Goal: Information Seeking & Learning: Learn about a topic

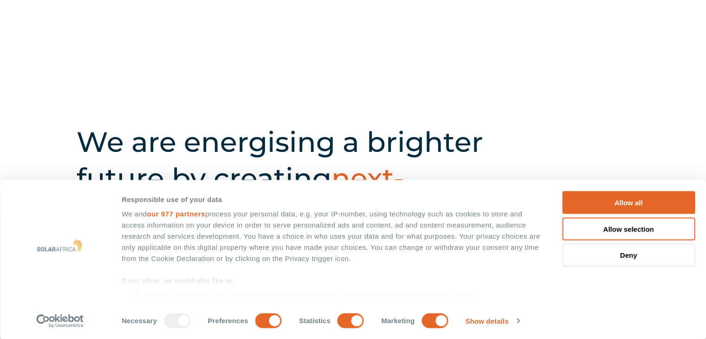
scroll to position [279, 0]
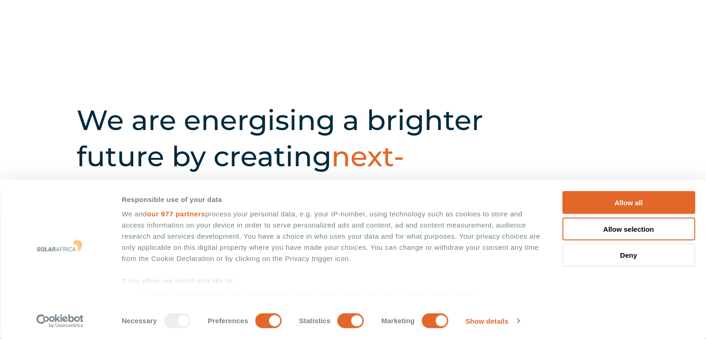
click at [519, 146] on h2 "We are energising a brighter future by creating next-generation energy solution…" at bounding box center [308, 156] width 462 height 109
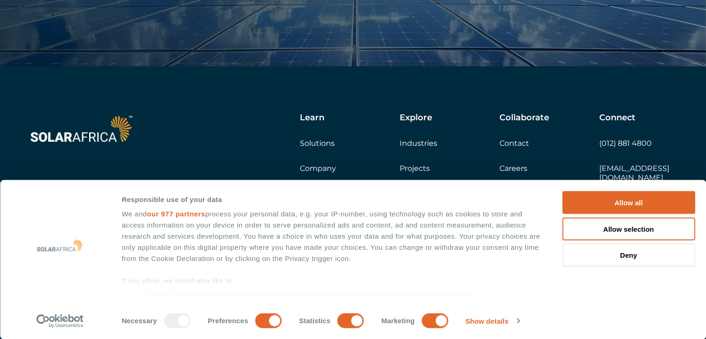
scroll to position [3179, 0]
click at [325, 141] on link "Solutions" at bounding box center [317, 141] width 35 height 9
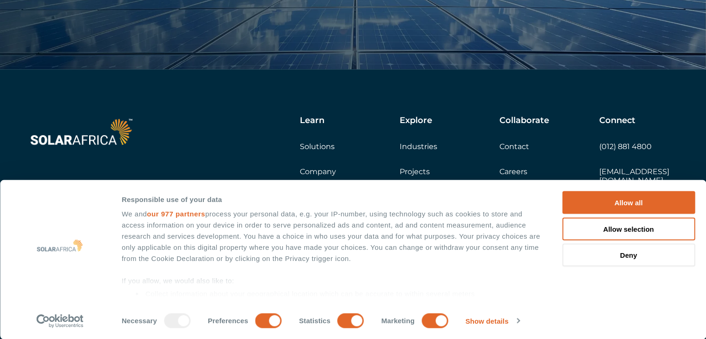
scroll to position [1003, 0]
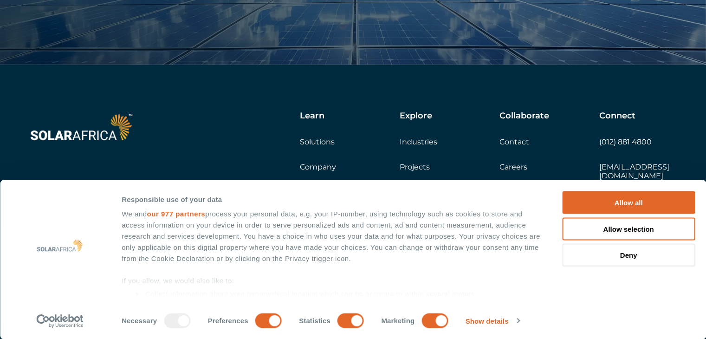
click at [410, 166] on link "Projects" at bounding box center [415, 166] width 30 height 9
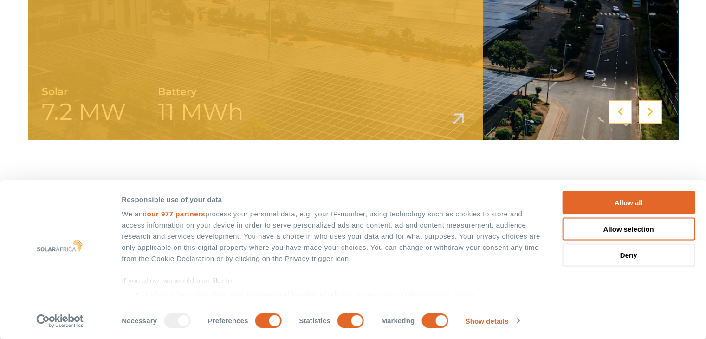
scroll to position [511, 0]
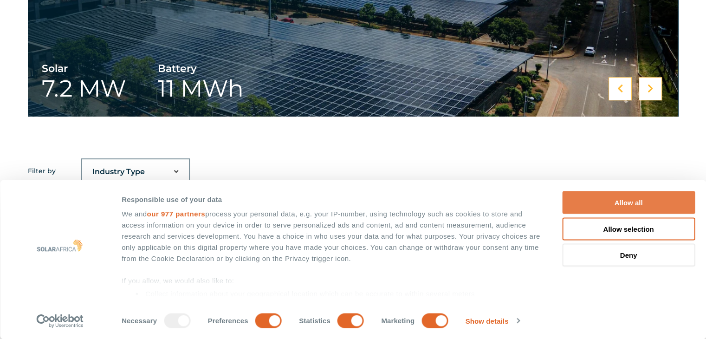
click at [623, 197] on button "Allow all" at bounding box center [628, 202] width 133 height 23
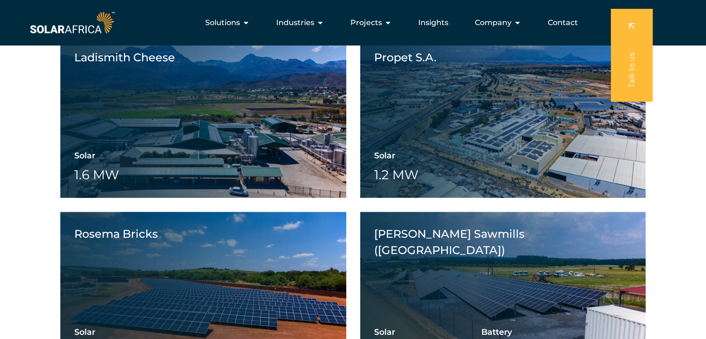
scroll to position [1021, 0]
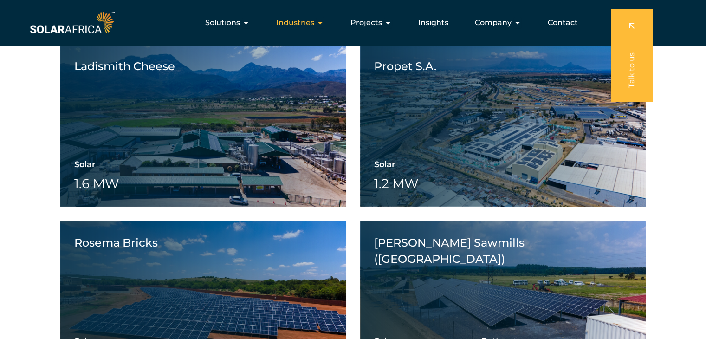
click at [318, 24] on icon "Menu" at bounding box center [320, 22] width 7 height 7
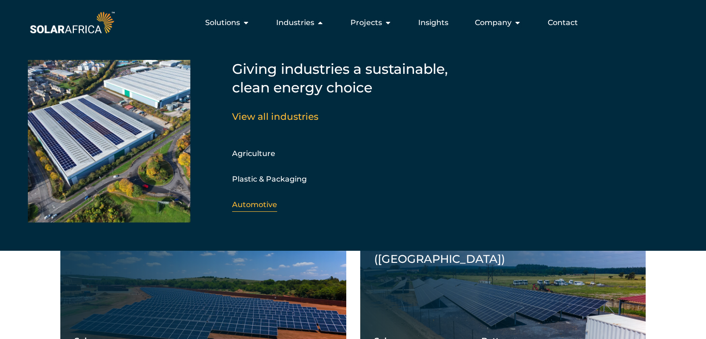
click at [264, 204] on link "Automotive" at bounding box center [254, 204] width 45 height 9
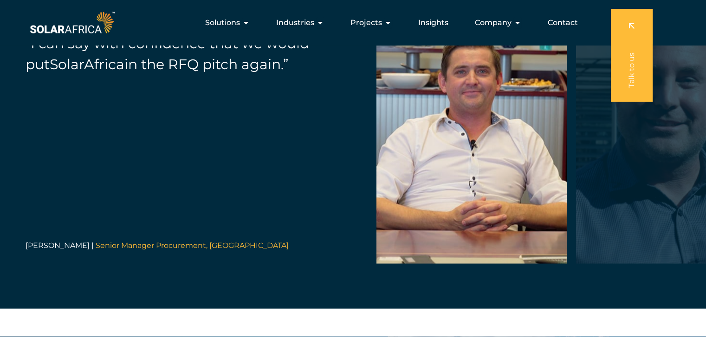
scroll to position [1764, 0]
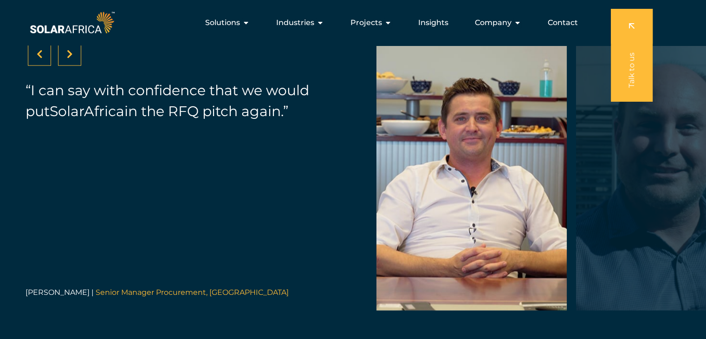
click at [74, 59] on div at bounding box center [69, 53] width 23 height 23
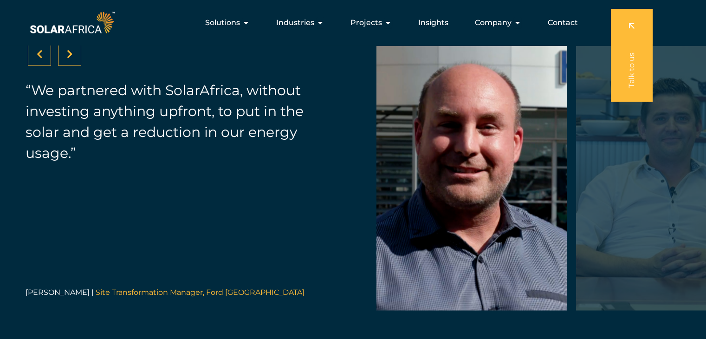
click at [73, 58] on div at bounding box center [69, 53] width 23 height 23
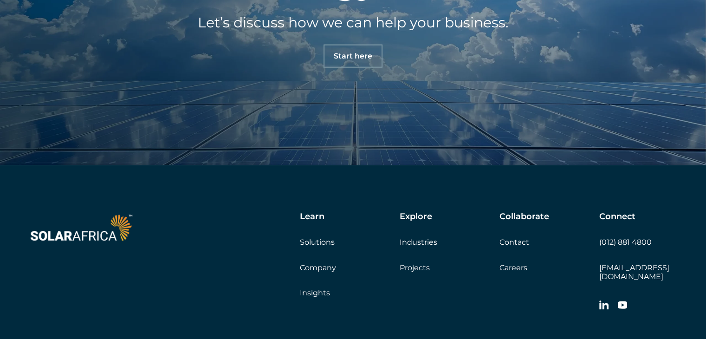
scroll to position [2321, 0]
click at [421, 271] on div "Learn Solutions Company Insights Explore Industries Projects Collaborate Contac…" at bounding box center [428, 263] width 500 height 104
click at [417, 266] on link "Projects" at bounding box center [415, 267] width 30 height 9
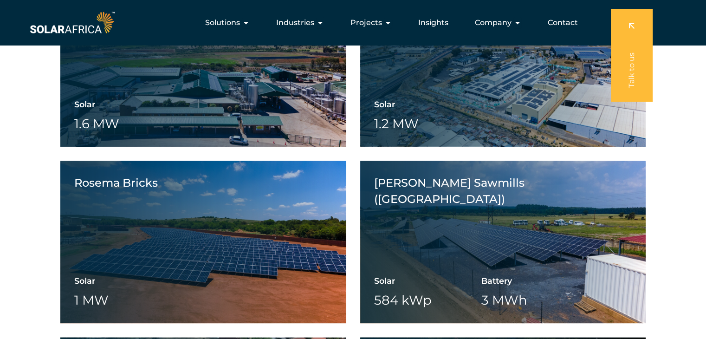
scroll to position [1021, 0]
